Goal: Find specific page/section: Find specific page/section

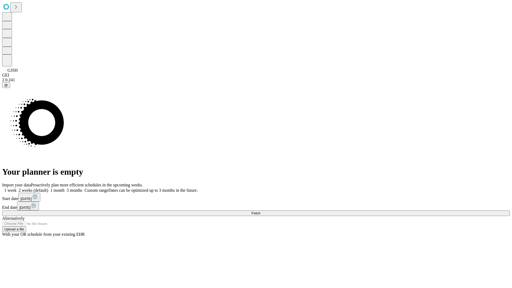
click at [260, 211] on span "Fetch" at bounding box center [255, 213] width 9 height 4
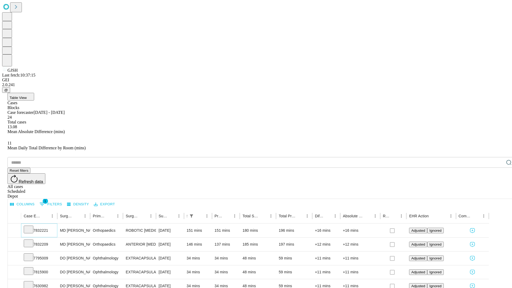
click at [31, 226] on icon at bounding box center [28, 228] width 5 height 5
